Goal: Transaction & Acquisition: Purchase product/service

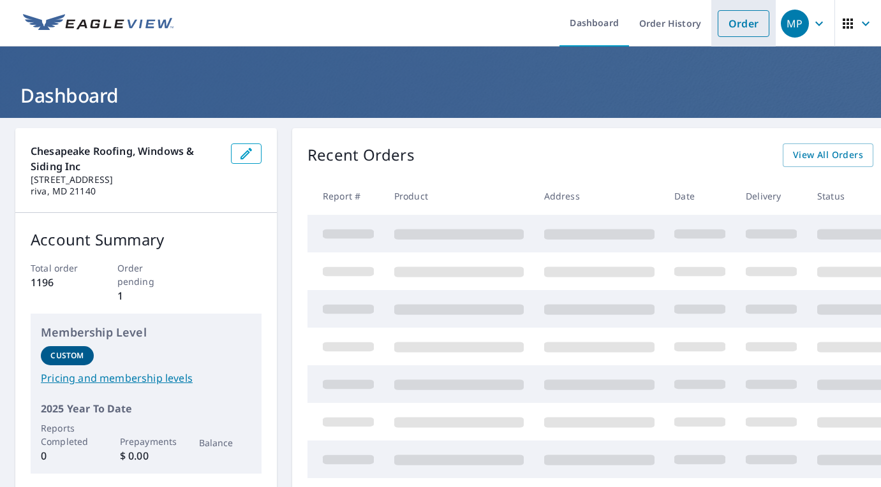
click at [747, 27] on link "Order" at bounding box center [744, 23] width 52 height 27
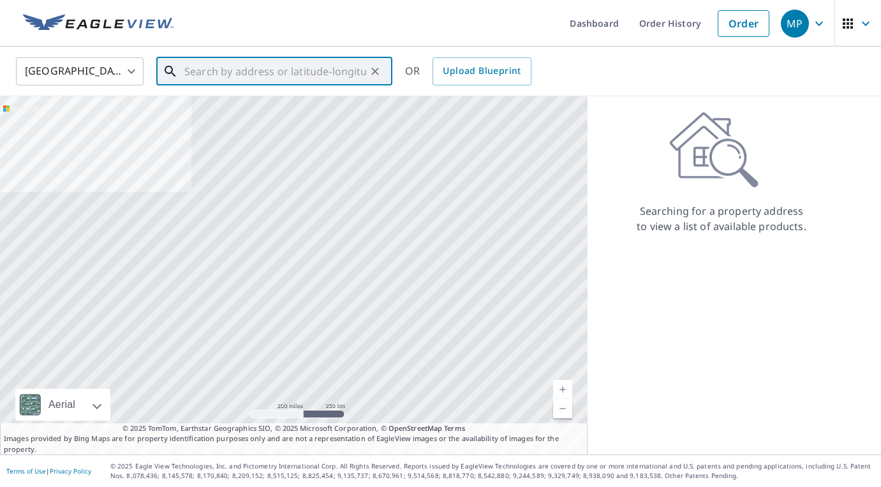
paste input "[STREET_ADDRESS][PERSON_NAME][PERSON_NAME]"
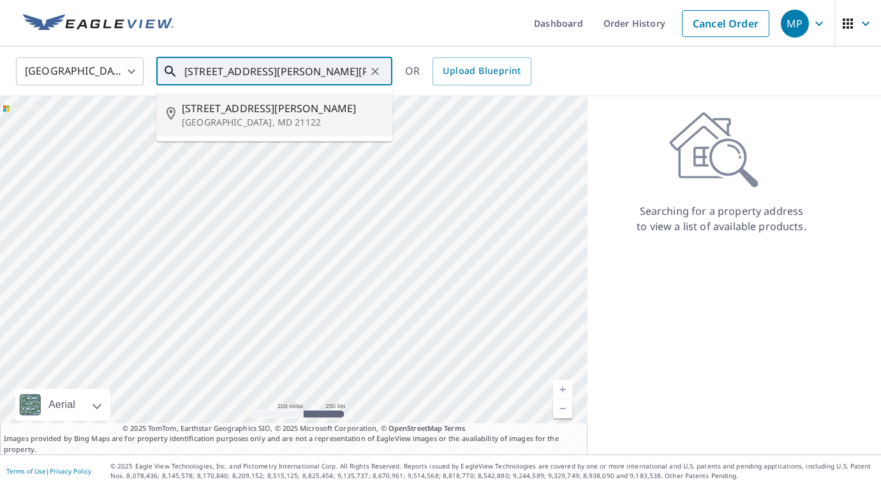
click at [239, 121] on p "[GEOGRAPHIC_DATA], MD 21122" at bounding box center [282, 122] width 200 height 13
type input "[STREET_ADDRESS][PERSON_NAME][PERSON_NAME]"
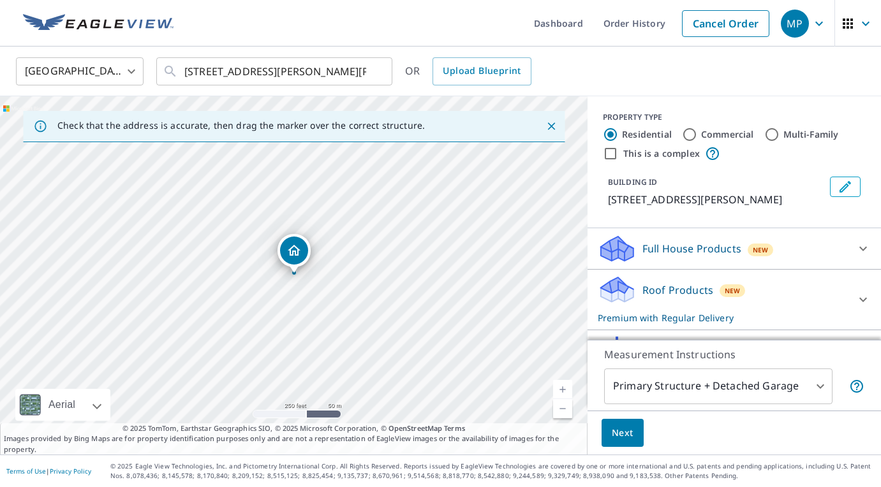
click at [625, 429] on span "Next" at bounding box center [623, 434] width 22 height 16
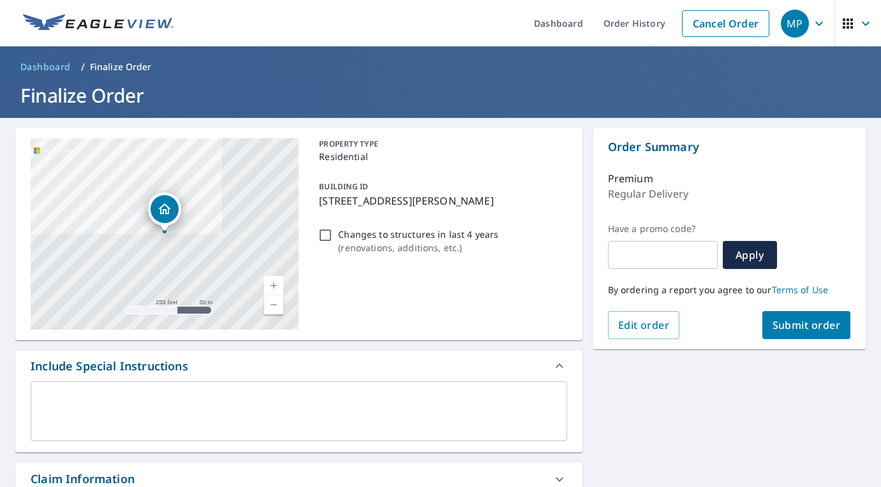
click at [790, 330] on span "Submit order" at bounding box center [807, 325] width 68 height 14
